Goal: Understand process/instructions: Learn how to perform a task or action

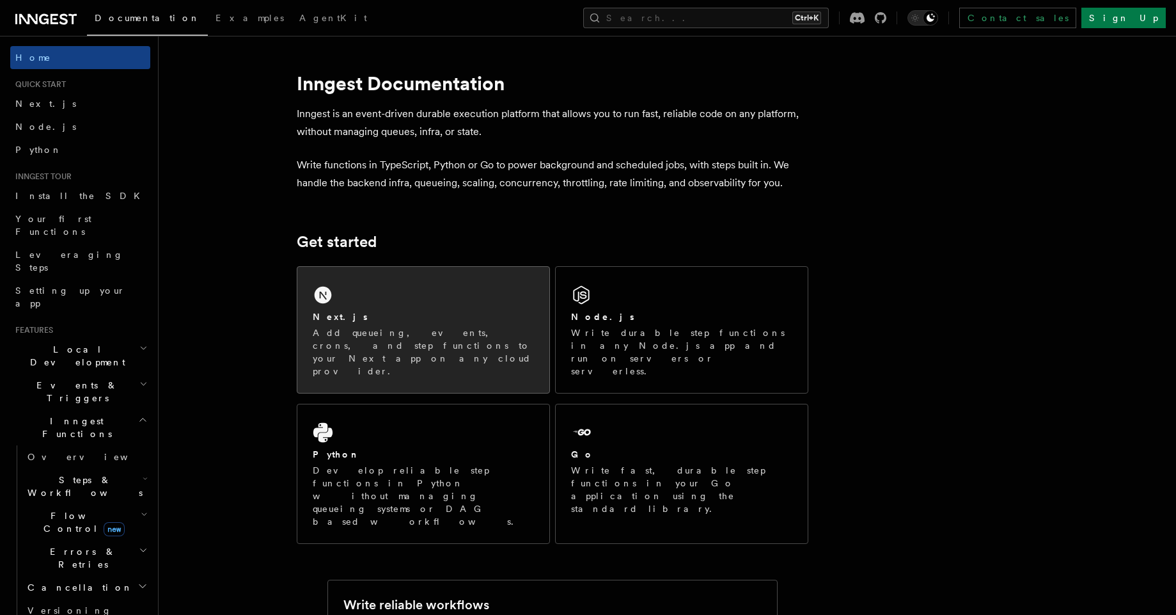
click at [486, 335] on p "Add queueing, events, crons, and step functions to your Next app on any cloud p…" at bounding box center [423, 351] width 221 height 51
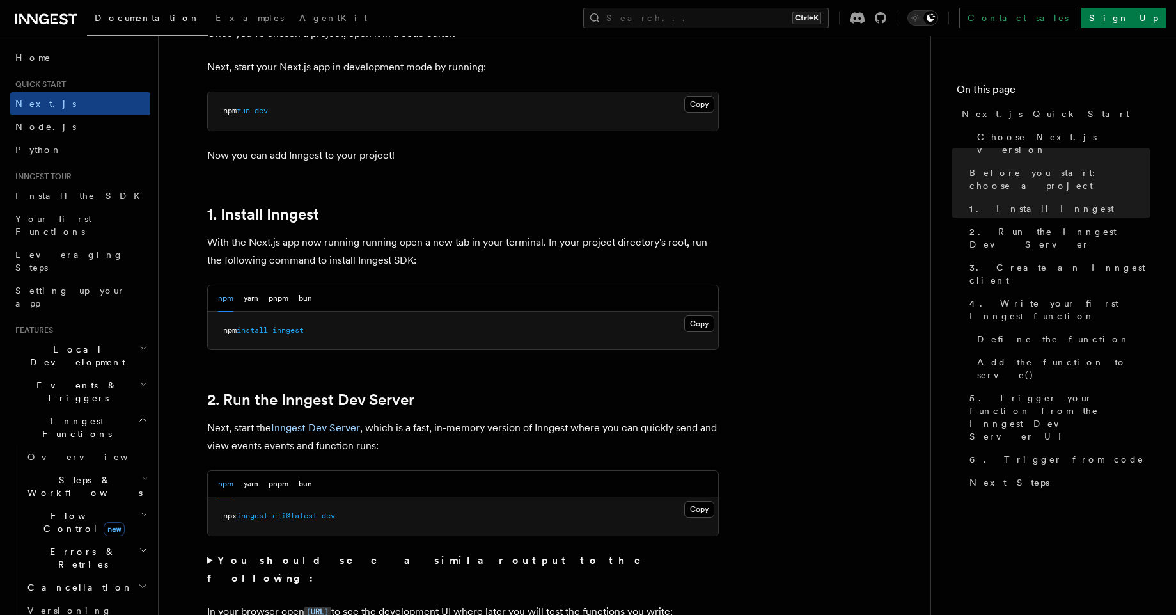
scroll to position [617, 0]
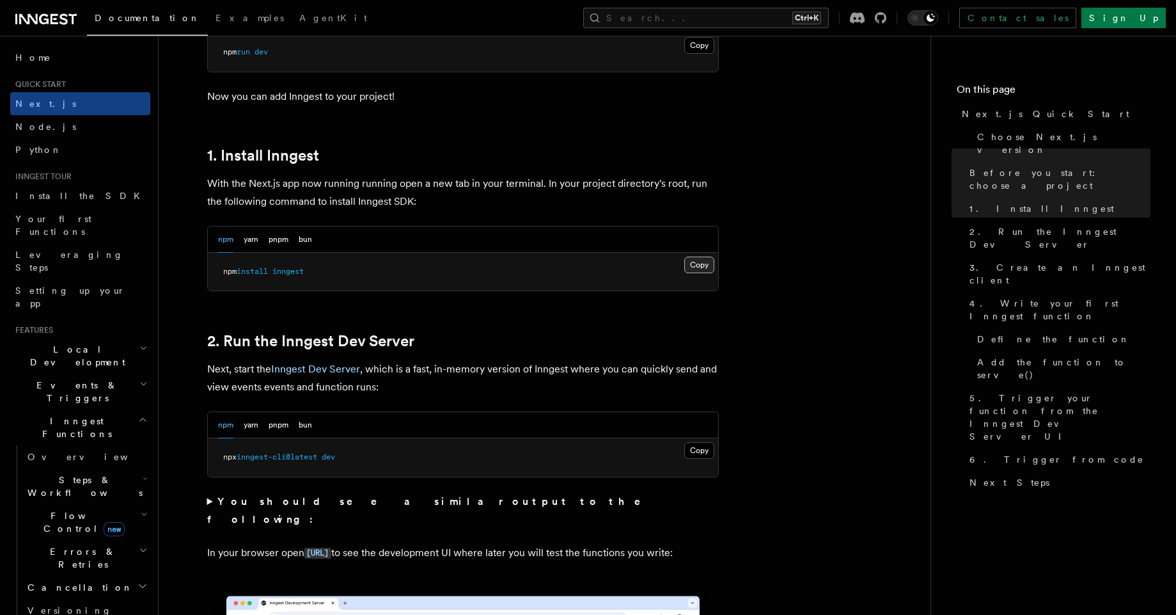
click at [704, 266] on button "Copy Copied" at bounding box center [699, 265] width 30 height 17
click at [705, 454] on button "Copy Copied" at bounding box center [699, 450] width 30 height 17
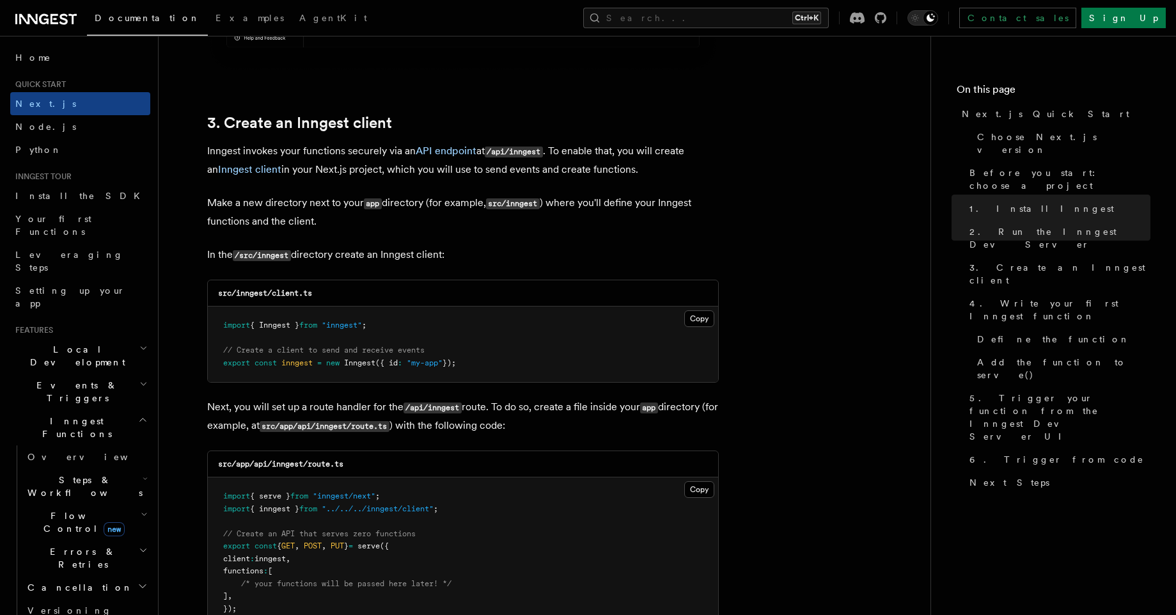
scroll to position [1523, 0]
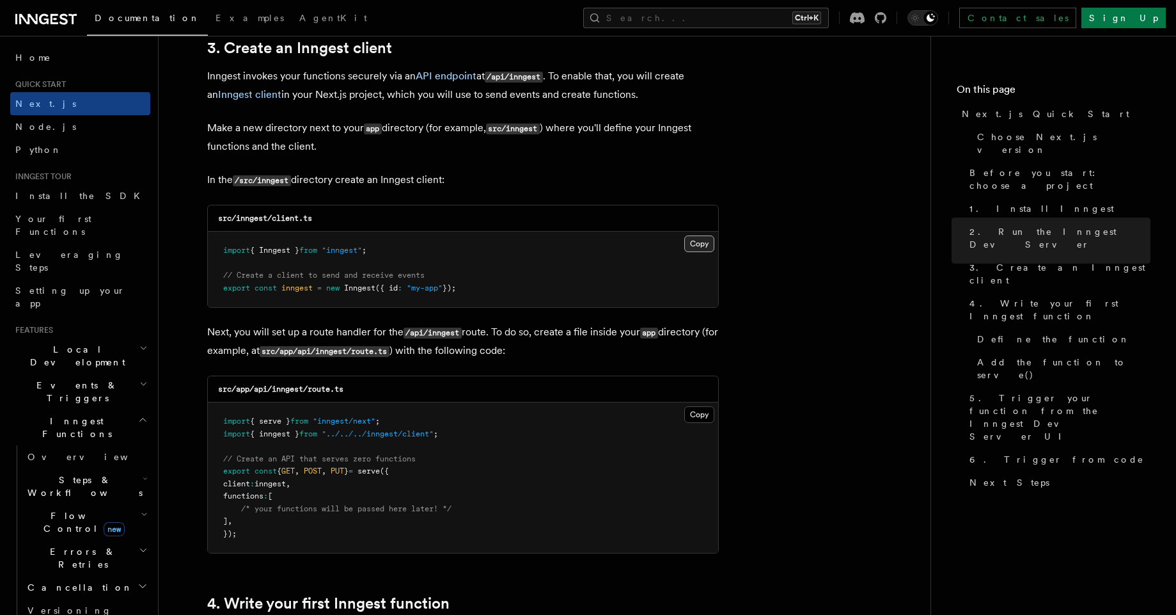
click at [697, 247] on button "Copy Copied" at bounding box center [699, 243] width 30 height 17
click at [709, 418] on button "Copy Copied" at bounding box center [699, 414] width 30 height 17
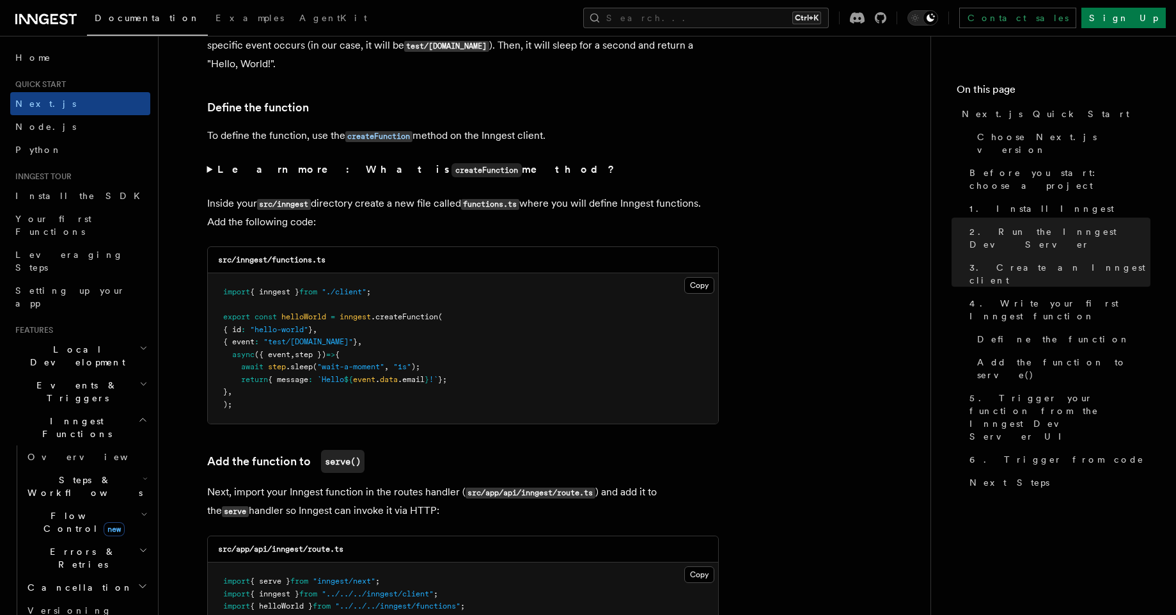
scroll to position [2227, 0]
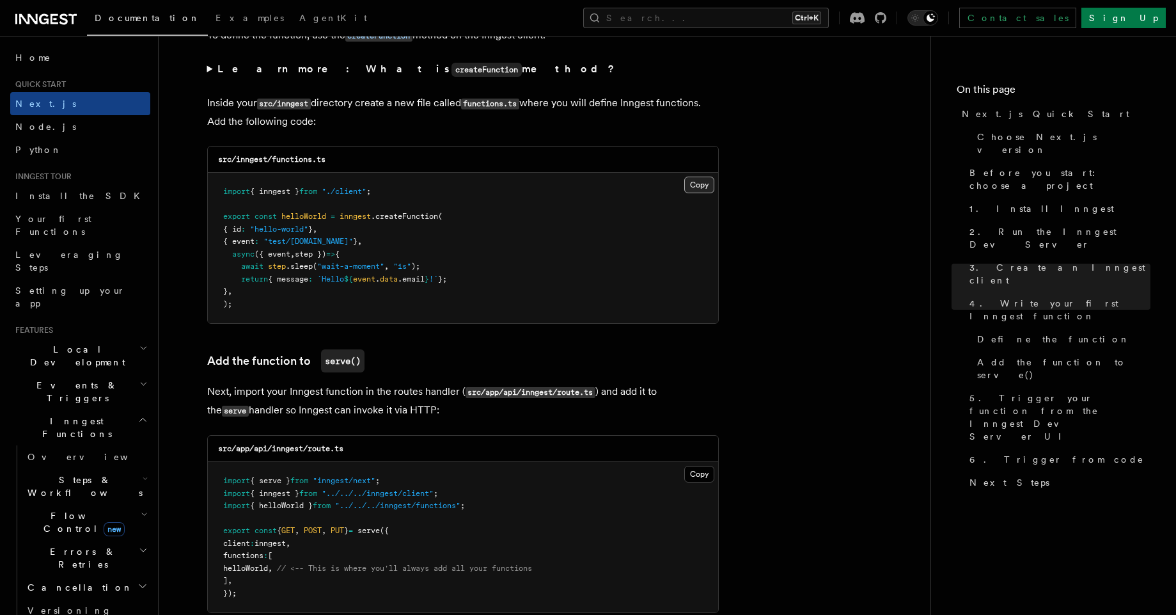
click at [707, 191] on button "Copy Copied" at bounding box center [699, 185] width 30 height 17
